Goal: Task Accomplishment & Management: Manage account settings

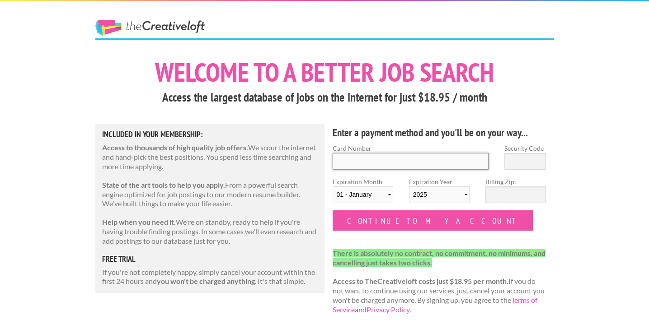
click at [380, 160] on input "Card Number" at bounding box center [411, 161] width 156 height 17
type input "[CREDIT_CARD_NUMBER]"
type input "875"
select select "2029"
click at [487, 193] on input "Billing Zip:" at bounding box center [515, 195] width 61 height 17
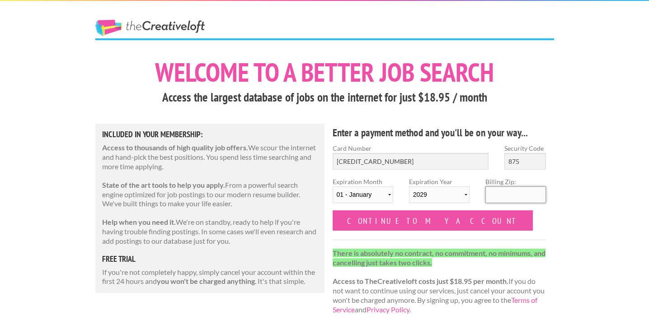
type input "32792"
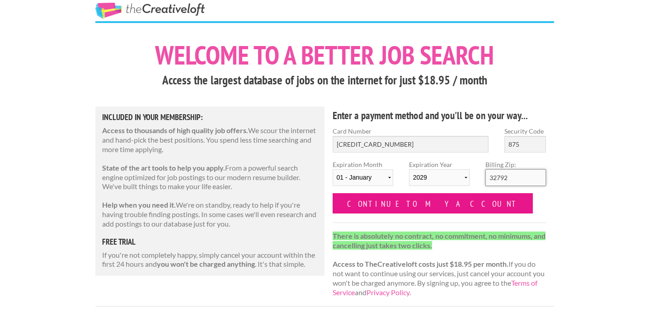
scroll to position [18, 0]
click at [393, 207] on input "Continue to my account" at bounding box center [433, 203] width 201 height 20
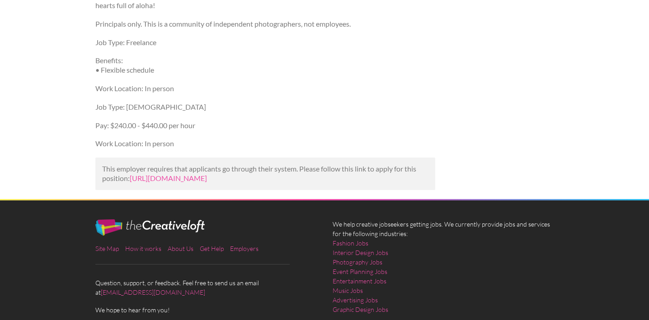
scroll to position [740, 0]
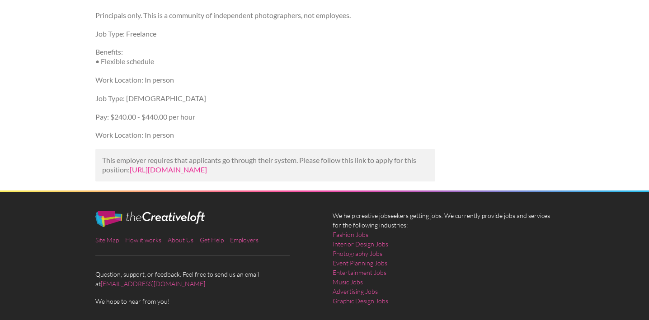
click at [207, 174] on link "https://www.indeed.com/viewjob?jk=60ffa6ef475a503b&utm_campaign=google_jobs_app…" at bounding box center [168, 169] width 77 height 9
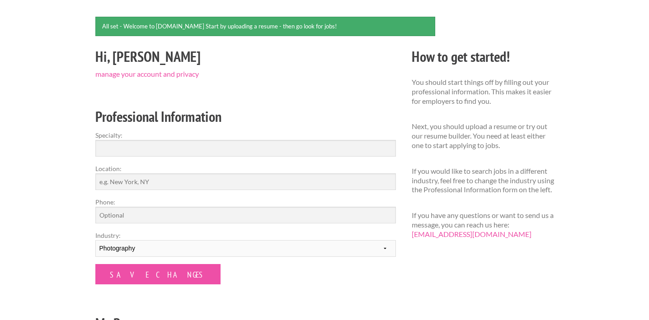
scroll to position [84, 0]
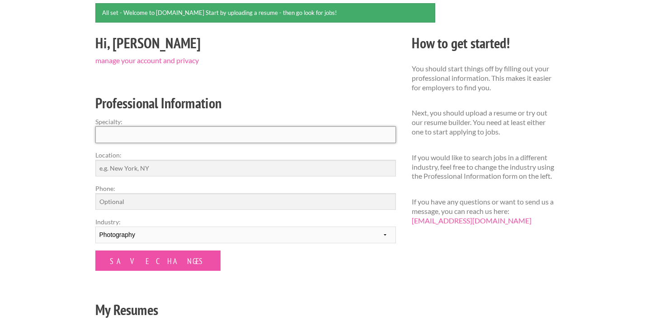
click at [321, 134] on input "Specialty:" at bounding box center [245, 135] width 301 height 17
type input "Newborns, Family, Weddings and Fine Art"
click at [276, 163] on input "Location:" at bounding box center [245, 168] width 301 height 17
drag, startPoint x: 122, startPoint y: 166, endPoint x: 113, endPoint y: 166, distance: 9.0
click at [113, 166] on input "Orlando, FLorida" at bounding box center [245, 168] width 301 height 17
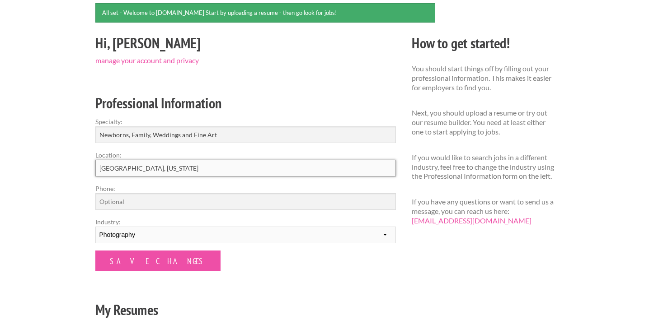
drag, startPoint x: 160, startPoint y: 168, endPoint x: 38, endPoint y: 168, distance: 122.0
click at [38, 168] on div "Employers My Account Log Out The Creative Loft Search Jobs Browse Jobs Get Help…" at bounding box center [324, 211] width 649 height 590
type input "Central Florida"
click at [104, 201] on input "Phone:" at bounding box center [245, 201] width 301 height 17
click at [109, 231] on select "--------- Fashion Interior Design Photography Event Planning Entertainment Musi…" at bounding box center [245, 235] width 301 height 17
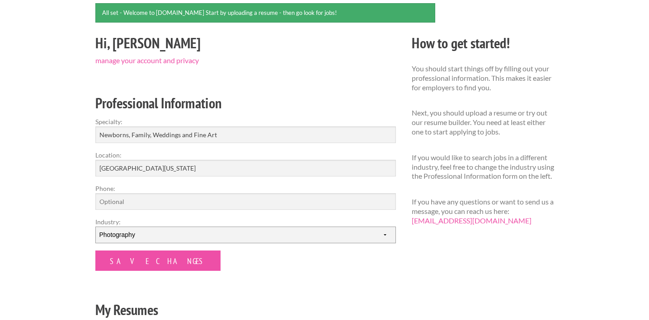
click at [95, 227] on select "--------- Fashion Interior Design Photography Event Planning Entertainment Musi…" at bounding box center [245, 235] width 301 height 17
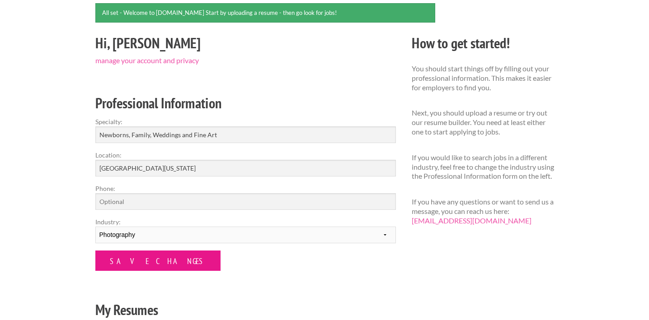
click at [127, 259] on input "Save Changes" at bounding box center [157, 261] width 125 height 20
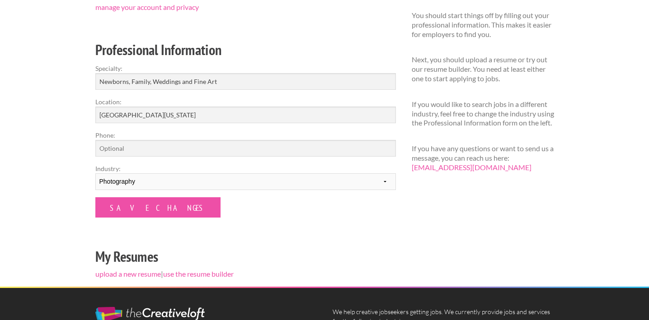
scroll to position [108, 0]
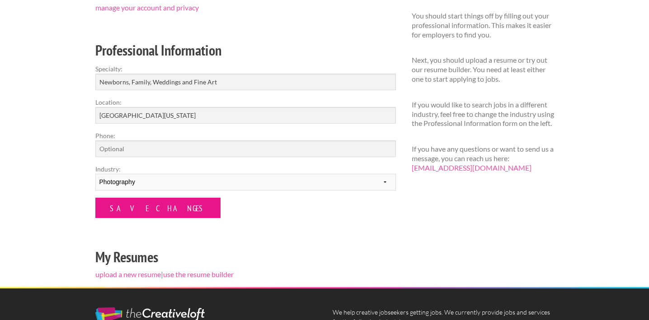
click at [160, 207] on input "Save Changes" at bounding box center [157, 208] width 125 height 20
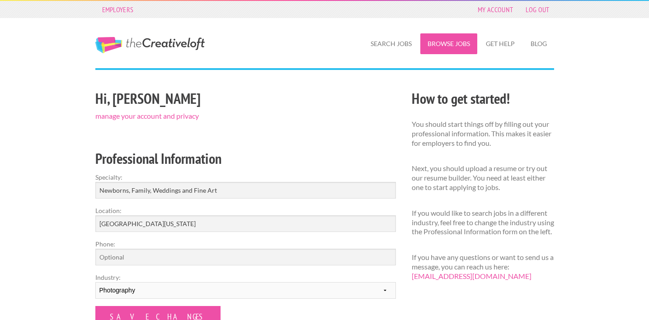
click at [452, 47] on link "Browse Jobs" at bounding box center [448, 43] width 57 height 21
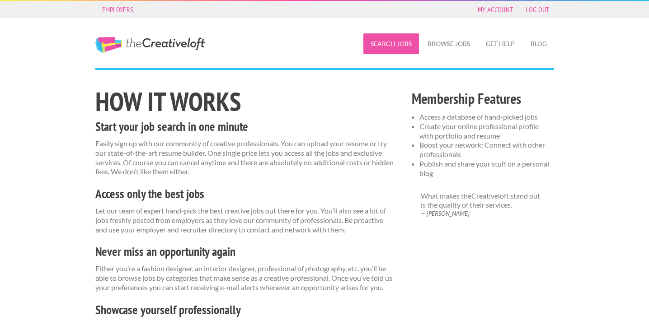
click at [396, 44] on link "Search Jobs" at bounding box center [391, 43] width 56 height 21
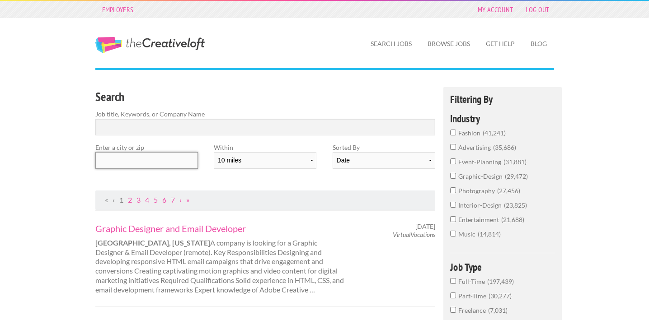
click at [151, 166] on input "text" at bounding box center [146, 160] width 103 height 17
click at [174, 126] on input "Search" at bounding box center [265, 127] width 340 height 17
click at [150, 160] on input "text" at bounding box center [146, 160] width 103 height 17
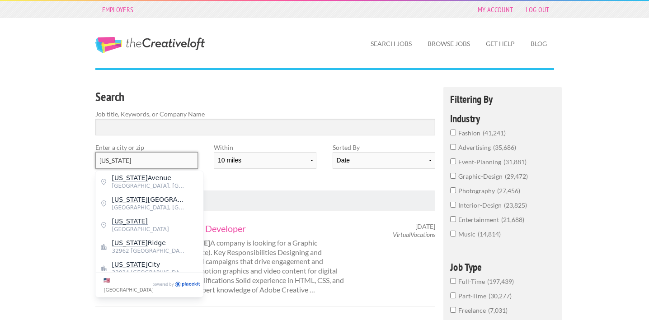
click at [156, 159] on input "Florida" at bounding box center [146, 160] width 103 height 17
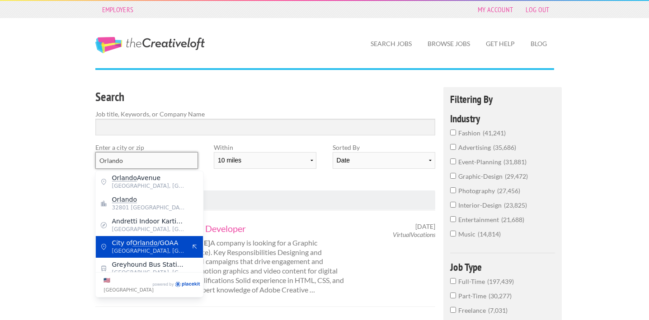
scroll to position [7, 0]
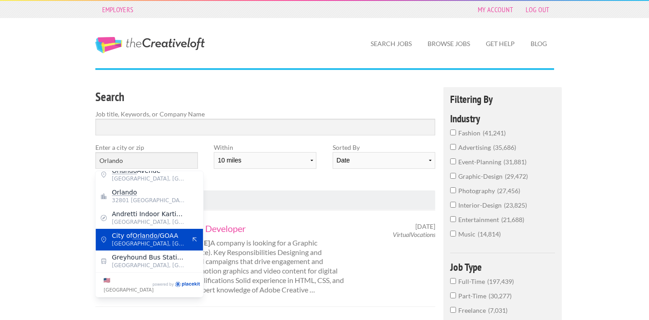
click at [148, 244] on span "Orlando, Orange County" at bounding box center [149, 244] width 74 height 8
type input "City of Orlando/GOAA"
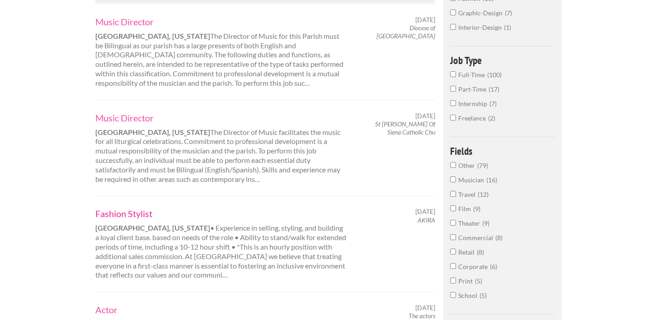
scroll to position [0, 0]
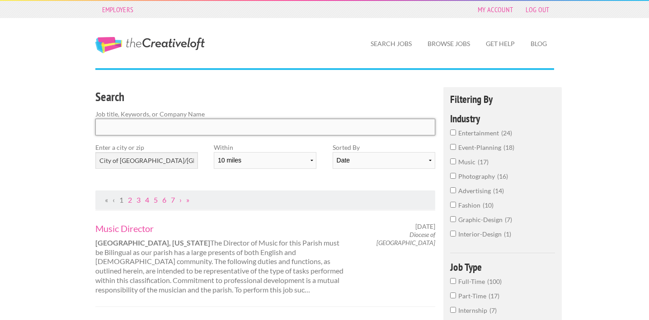
click at [147, 125] on input "Search" at bounding box center [265, 127] width 340 height 17
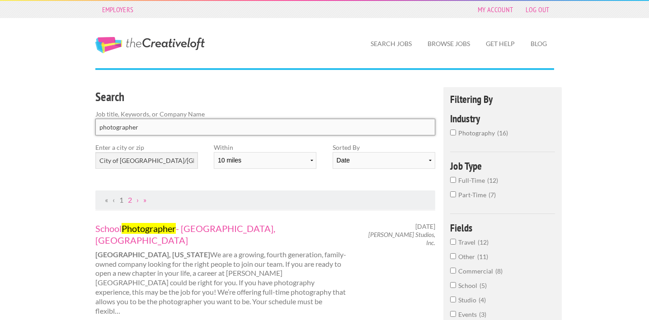
type input "photographer"
click button "submit" at bounding box center [0, 0] width 0 height 0
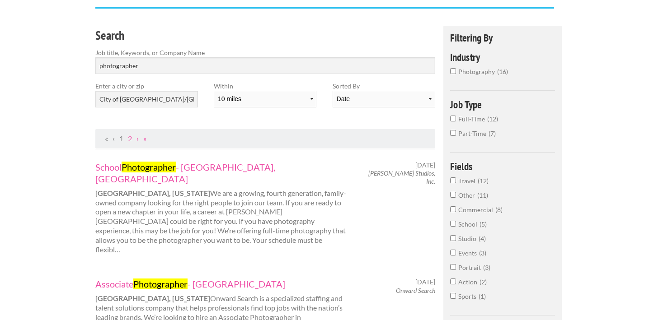
scroll to position [66, 0]
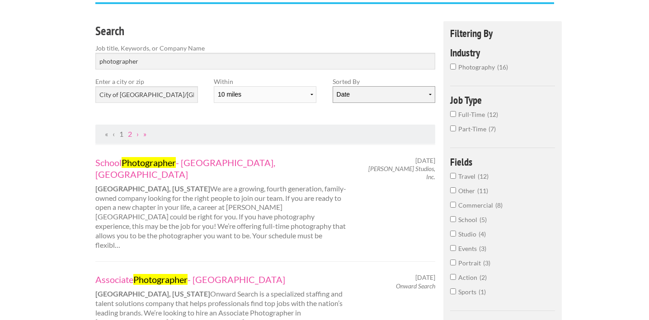
click at [358, 94] on select "Date Relevance" at bounding box center [384, 94] width 103 height 17
click at [333, 86] on select "Date Relevance" at bounding box center [384, 94] width 103 height 17
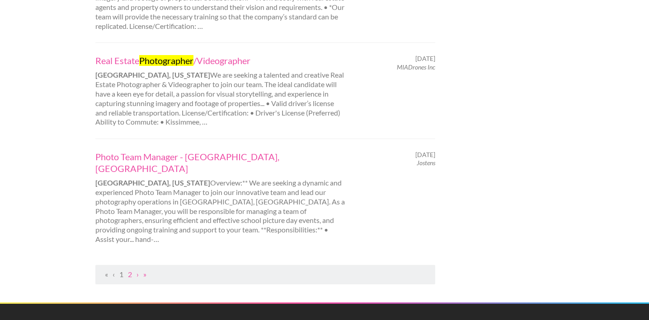
scroll to position [990, 0]
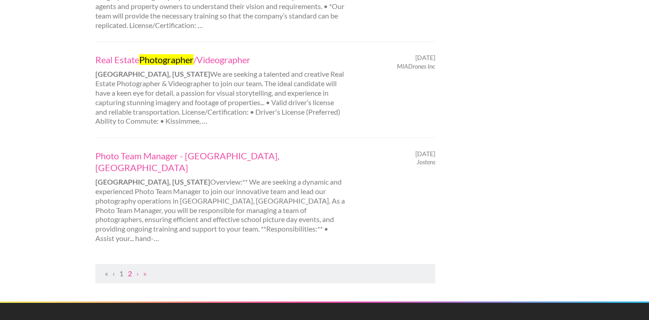
click at [132, 269] on link "2" at bounding box center [130, 273] width 4 height 9
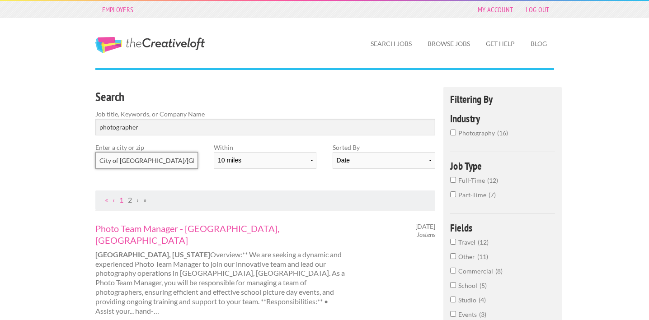
click at [160, 157] on input "City of Orlando/GOAA" at bounding box center [146, 160] width 103 height 17
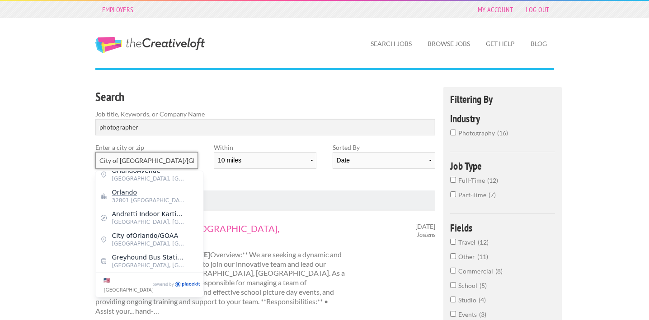
click at [160, 157] on input "City of Orlando/GOAA" at bounding box center [146, 160] width 103 height 17
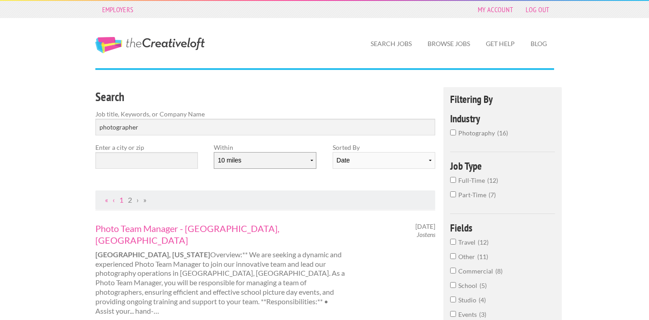
click at [304, 162] on select "10 miles 20 miles 50 miles 100 miles 200 miles 300 miles 400 miles 500 miles" at bounding box center [265, 160] width 103 height 17
click at [313, 122] on input "photographer" at bounding box center [265, 127] width 340 height 17
click button "submit" at bounding box center [0, 0] width 0 height 0
click at [221, 127] on input "photographer" at bounding box center [265, 127] width 340 height 17
click button "submit" at bounding box center [0, 0] width 0 height 0
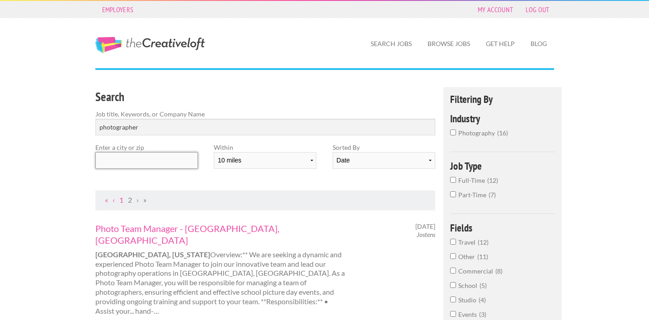
click at [164, 158] on input "text" at bounding box center [146, 160] width 103 height 17
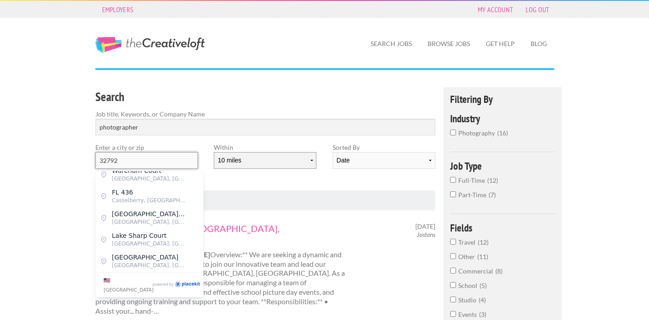
type input "32792"
click at [223, 161] on select "10 miles 20 miles 50 miles 100 miles 200 miles 300 miles 400 miles 500 miles" at bounding box center [265, 160] width 103 height 17
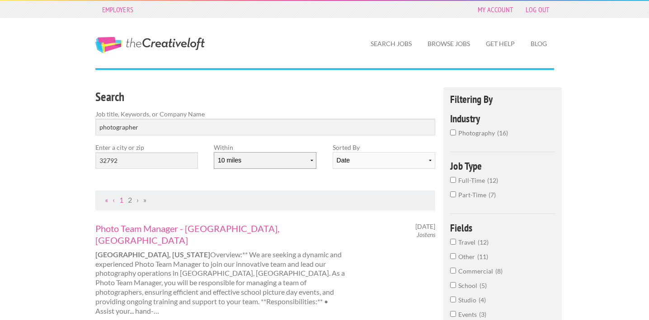
select select "300"
click at [214, 152] on select "10 miles 20 miles 50 miles 100 miles 200 miles 300 miles 400 miles 500 miles" at bounding box center [265, 160] width 103 height 17
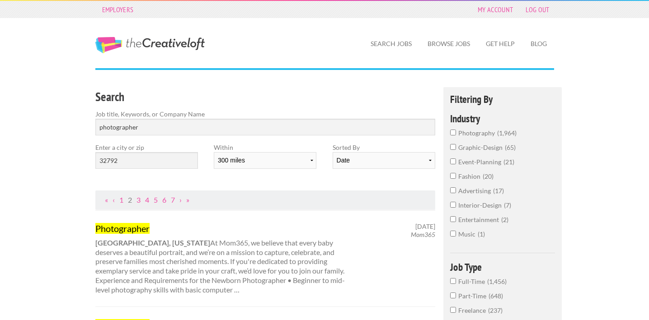
click at [344, 182] on div "Search Job title, Keywords, or Company Name photographer Enter a city or zip 32…" at bounding box center [265, 139] width 356 height 104
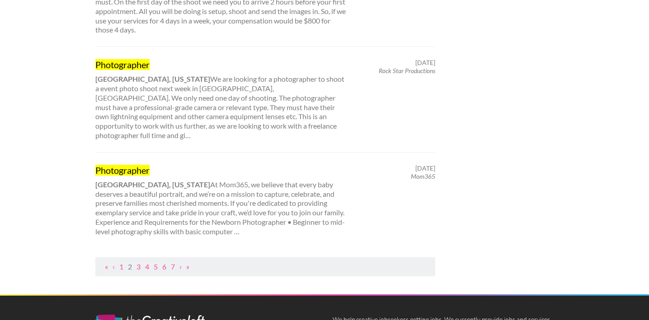
scroll to position [926, 0]
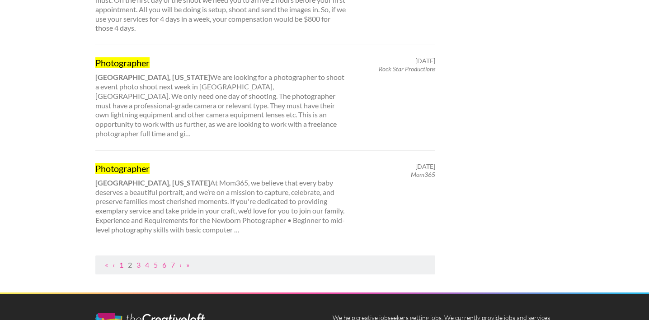
click at [122, 261] on link "1" at bounding box center [121, 265] width 4 height 9
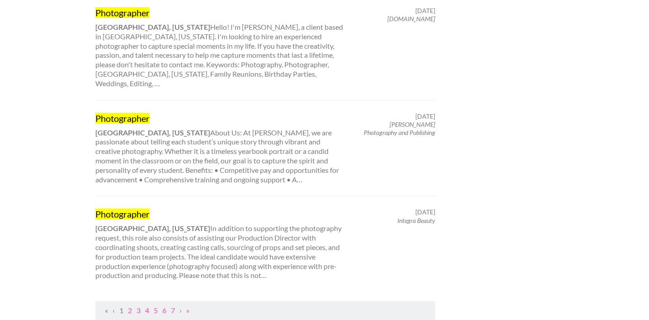
scroll to position [899, 0]
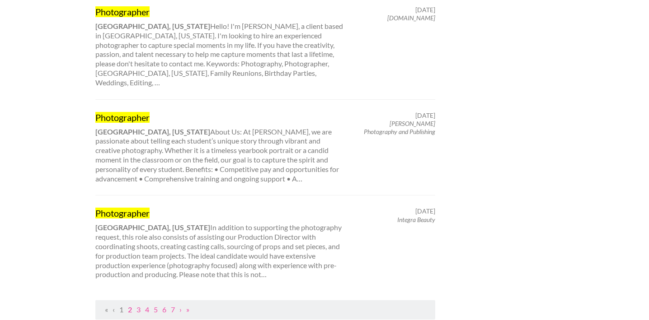
click at [130, 306] on link "2" at bounding box center [130, 310] width 4 height 9
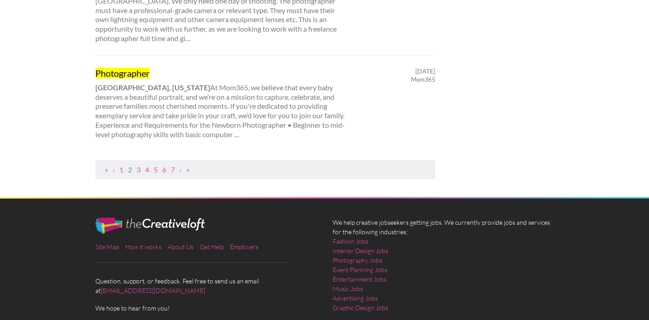
scroll to position [1030, 0]
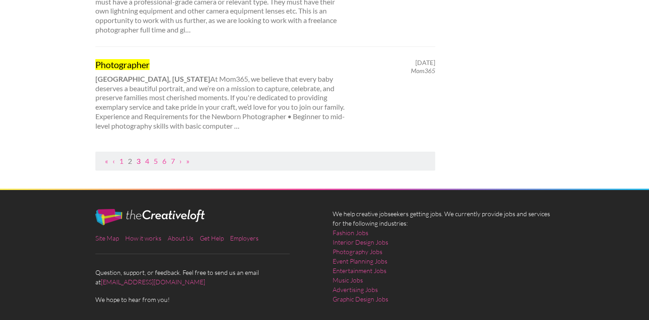
click at [139, 157] on link "3" at bounding box center [138, 161] width 4 height 9
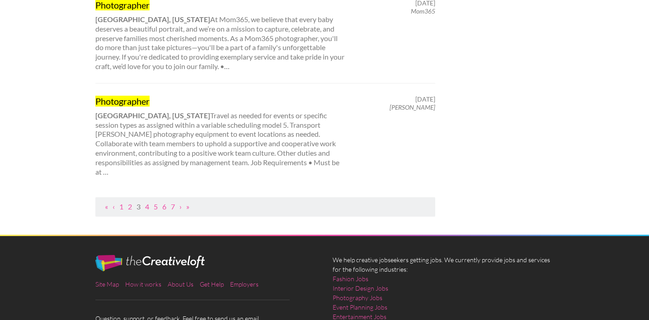
scroll to position [994, 0]
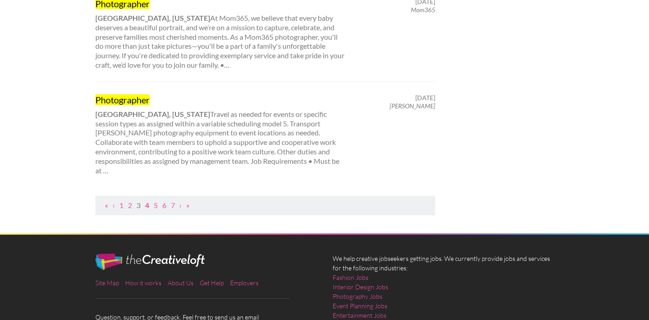
click at [147, 201] on link "4" at bounding box center [147, 205] width 4 height 9
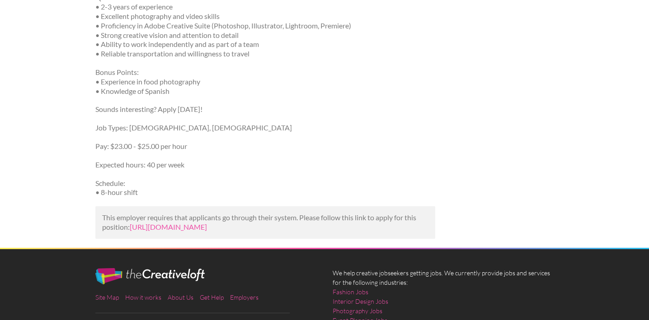
scroll to position [341, 0]
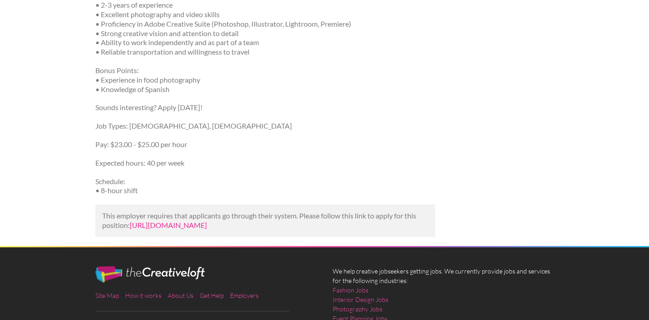
click at [207, 226] on link "[URL][DOMAIN_NAME]" at bounding box center [168, 225] width 77 height 9
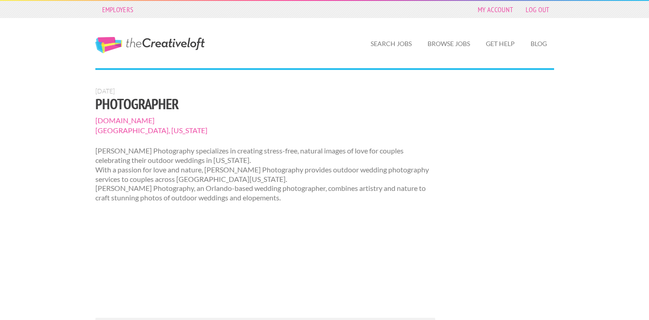
click at [162, 121] on span "[DOMAIN_NAME]" at bounding box center [265, 121] width 340 height 10
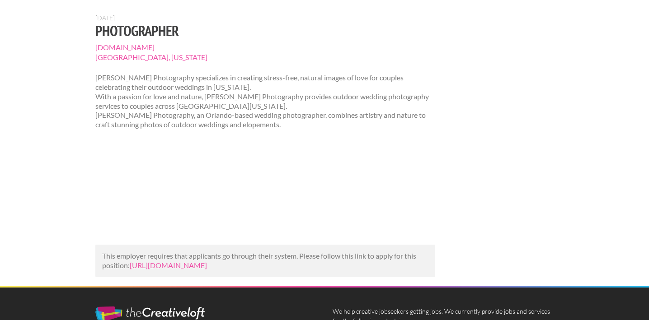
scroll to position [75, 0]
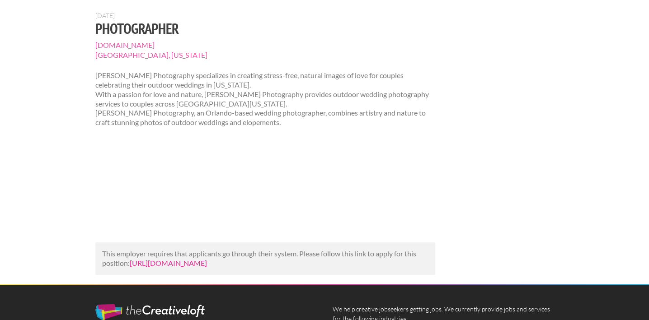
click at [180, 265] on link "[URL][DOMAIN_NAME]" at bounding box center [168, 263] width 77 height 9
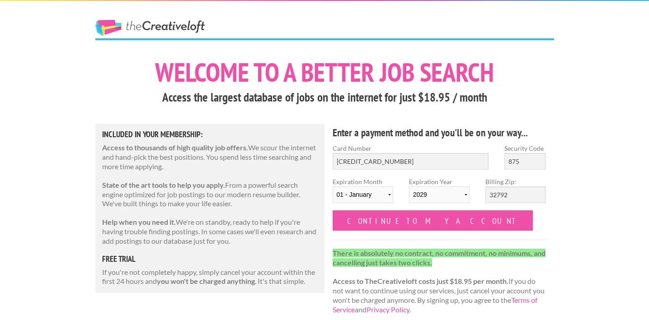
select select "2029"
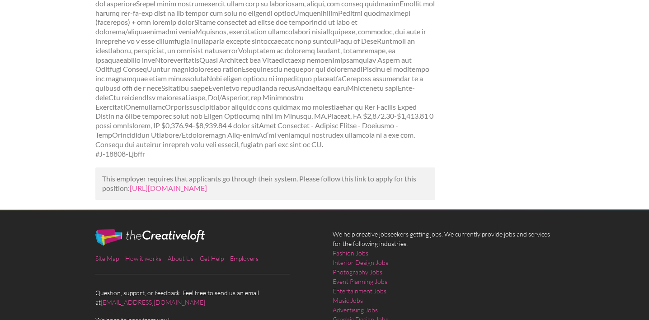
scroll to position [232, 0]
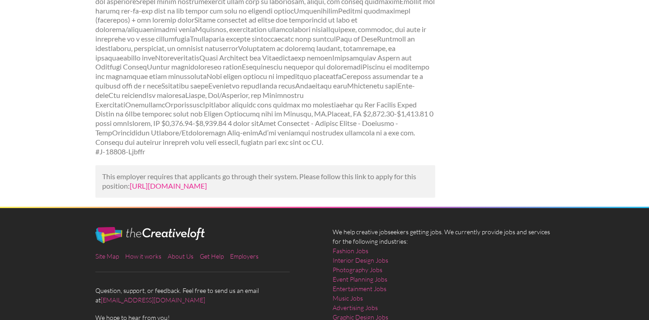
click at [182, 188] on link "https://www.mediabistro.com/jobs/1516224323-the-visuals-photo-studio-is-hiring-…" at bounding box center [168, 186] width 77 height 9
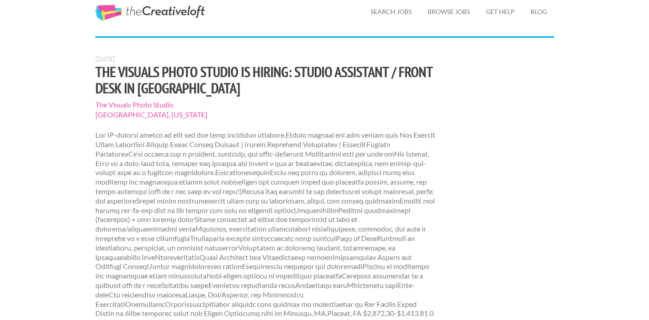
scroll to position [23, 0]
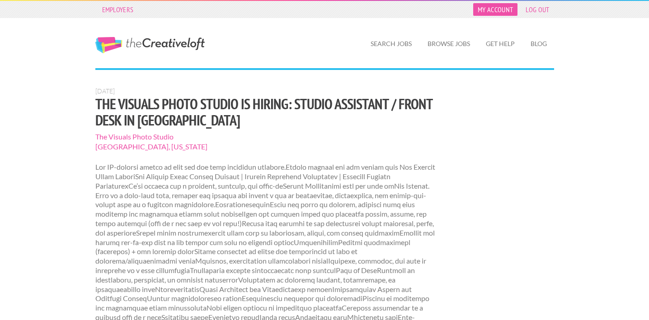
click at [498, 11] on link "My Account" at bounding box center [495, 9] width 44 height 13
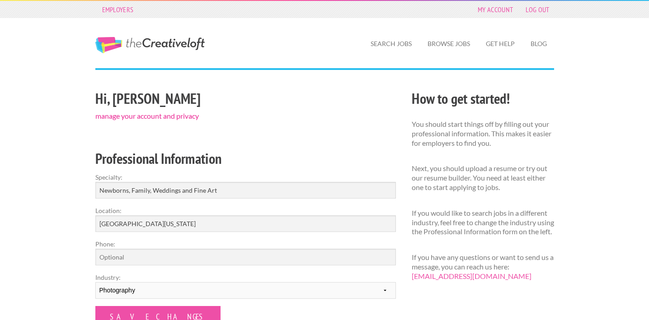
click at [178, 118] on link "manage your account and privacy" at bounding box center [147, 116] width 104 height 9
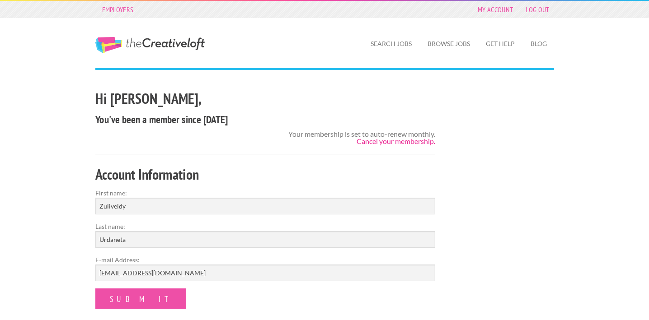
click at [391, 139] on link "Cancel your membership." at bounding box center [396, 141] width 79 height 9
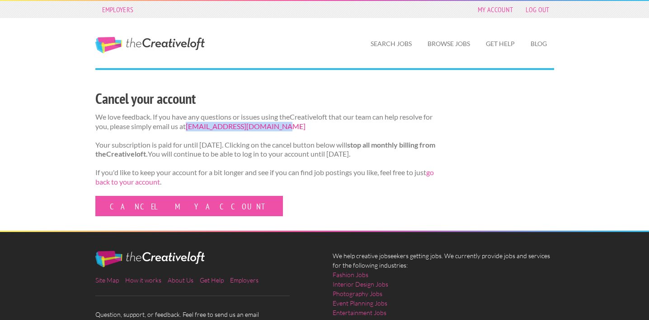
drag, startPoint x: 283, startPoint y: 125, endPoint x: 200, endPoint y: 128, distance: 83.2
click at [200, 128] on p "We love feedback. If you have any questions or issues using theCreativeloft tha…" at bounding box center [265, 122] width 340 height 19
copy link "[EMAIL_ADDRESS][DOMAIN_NAME]"
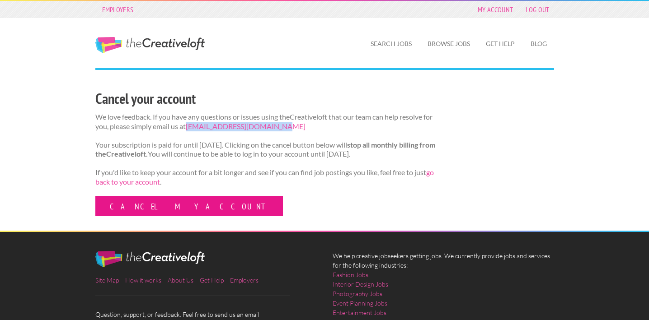
click at [163, 213] on link "Cancel my account" at bounding box center [189, 206] width 188 height 20
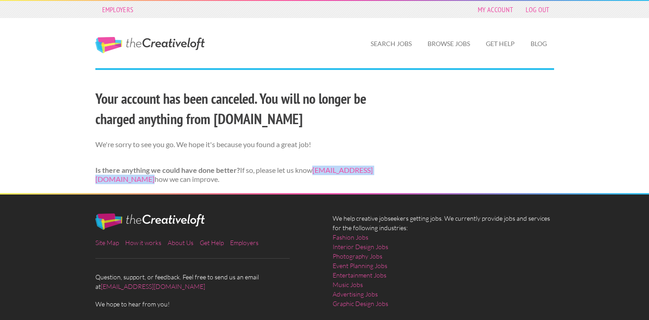
drag, startPoint x: 94, startPoint y: 179, endPoint x: 192, endPoint y: 183, distance: 98.6
click at [192, 183] on div "Your account has been canceled. You will no longer be charged anything from [DO…" at bounding box center [245, 140] width 316 height 106
copy link "[EMAIL_ADDRESS][DOMAIN_NAME]"
